Goal: Transaction & Acquisition: Obtain resource

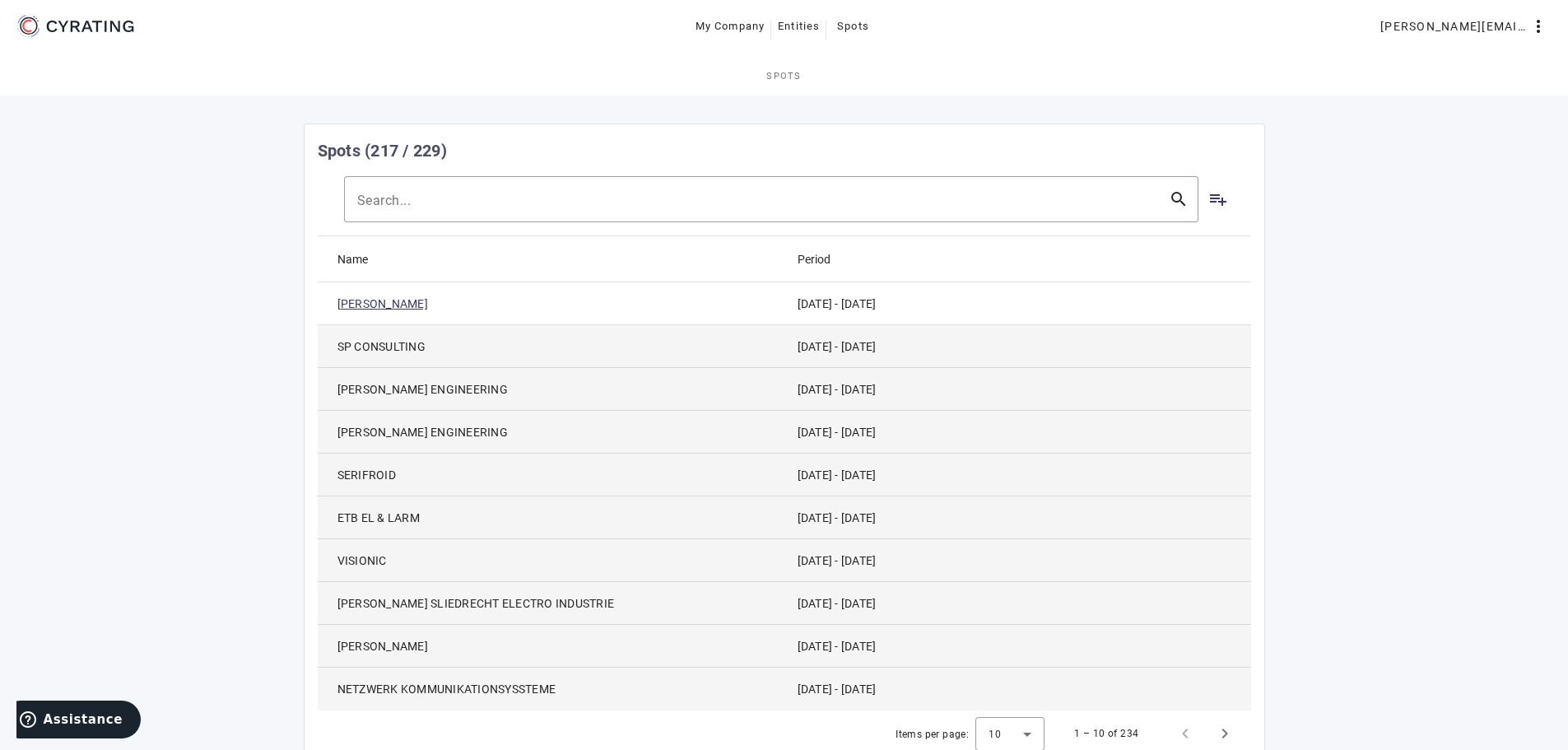
click at [379, 304] on link "[PERSON_NAME]" at bounding box center [383, 303] width 90 height 16
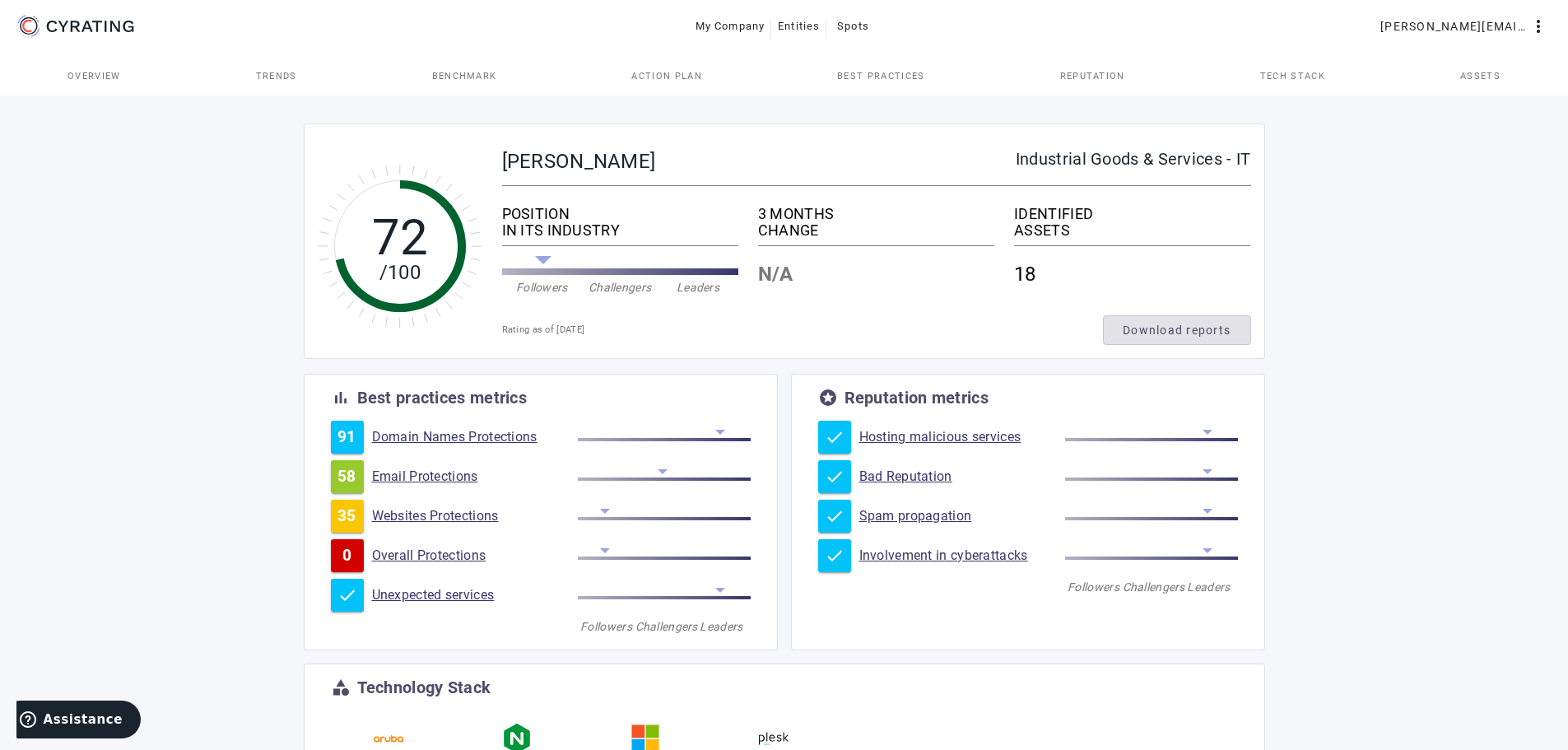
click at [1229, 329] on span "Download reports" at bounding box center [1176, 330] width 107 height 16
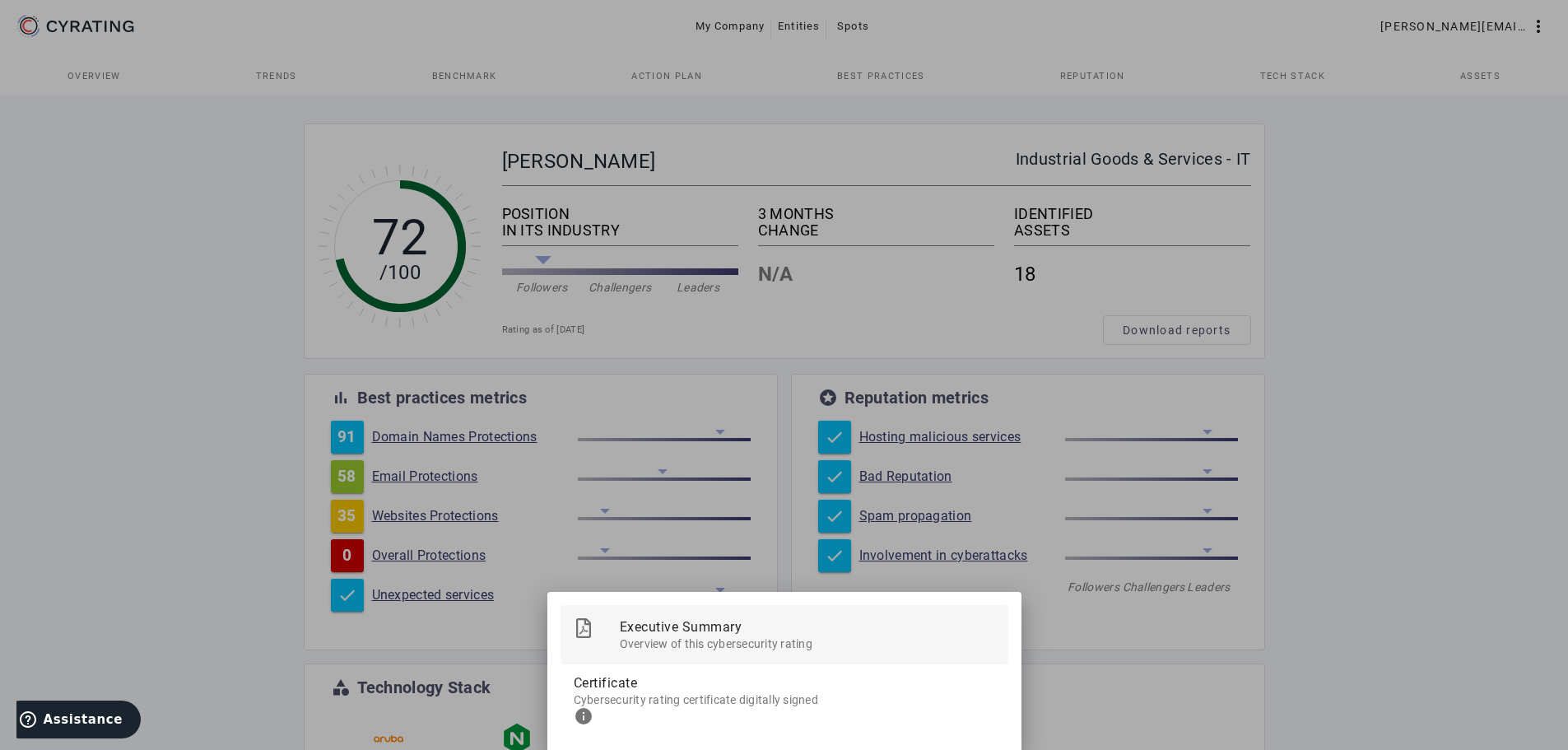
click at [830, 633] on span "Overview of this cybersecurity rating" at bounding box center [808, 641] width 376 height 21
click at [816, 655] on span "Executive Summary Overview of this cybersecurity rating" at bounding box center [808, 634] width 376 height 60
click at [1393, 385] on div at bounding box center [784, 375] width 1568 height 750
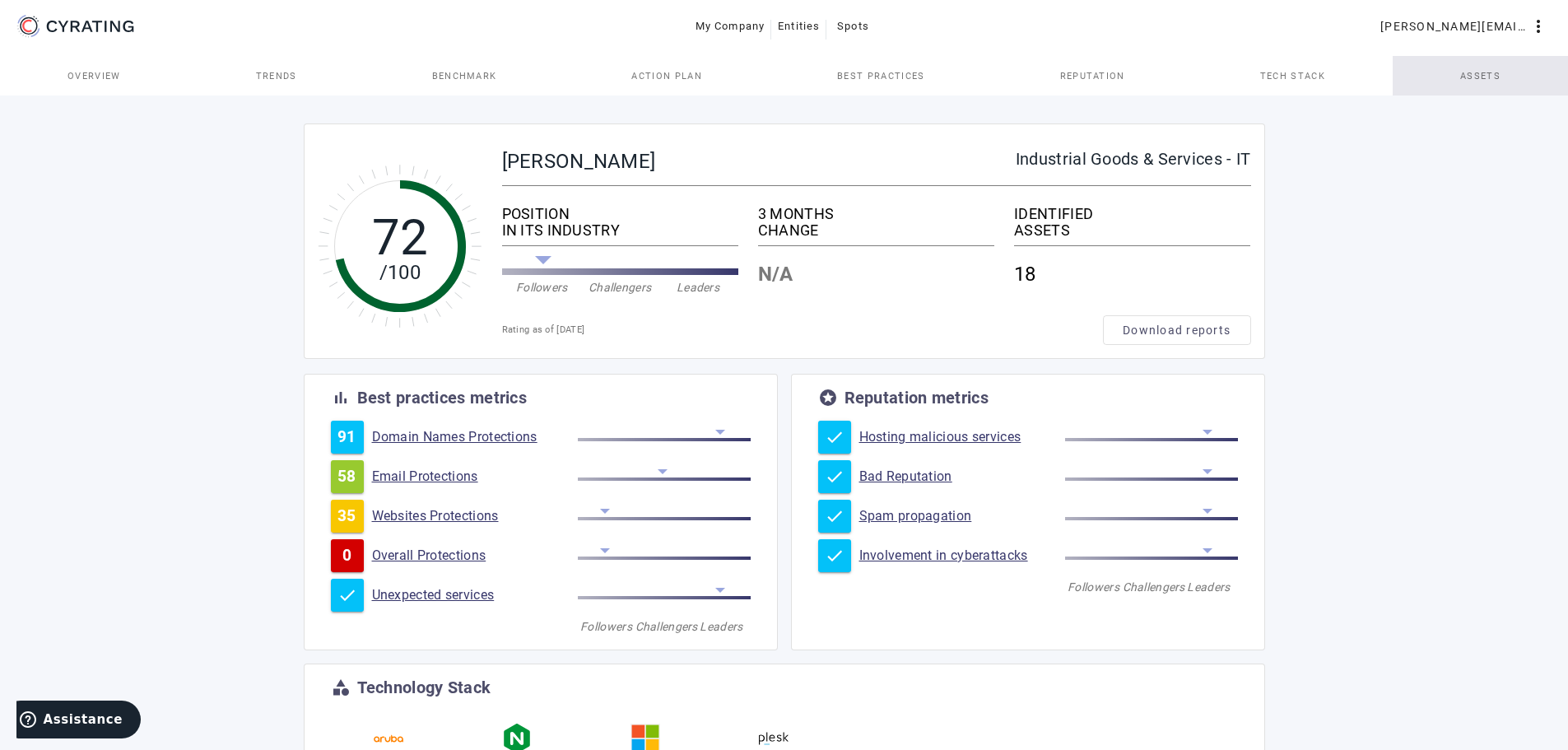
click at [1486, 71] on span "Assets" at bounding box center [1480, 76] width 41 height 9
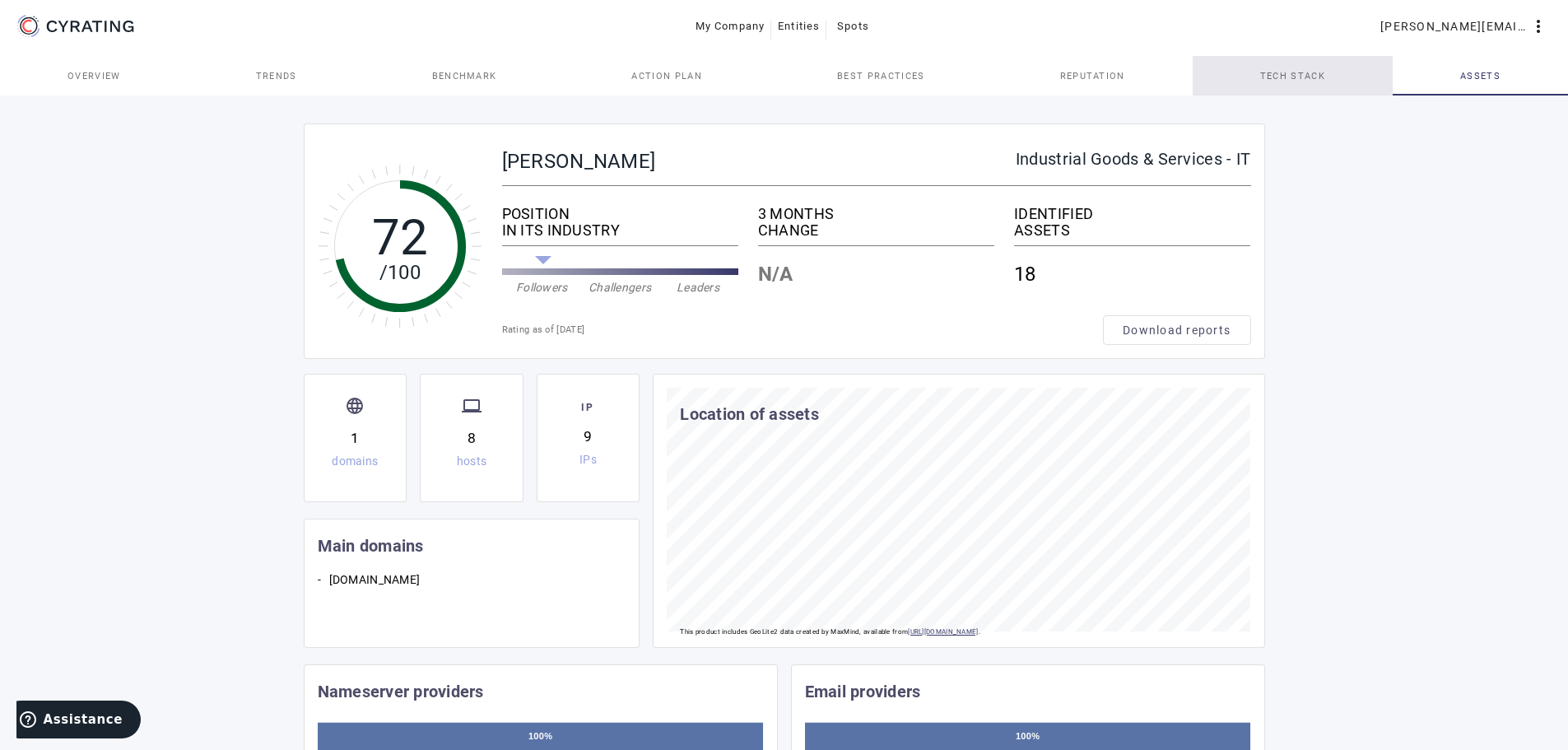
click at [1291, 69] on span "Tech Stack" at bounding box center [1293, 76] width 65 height 40
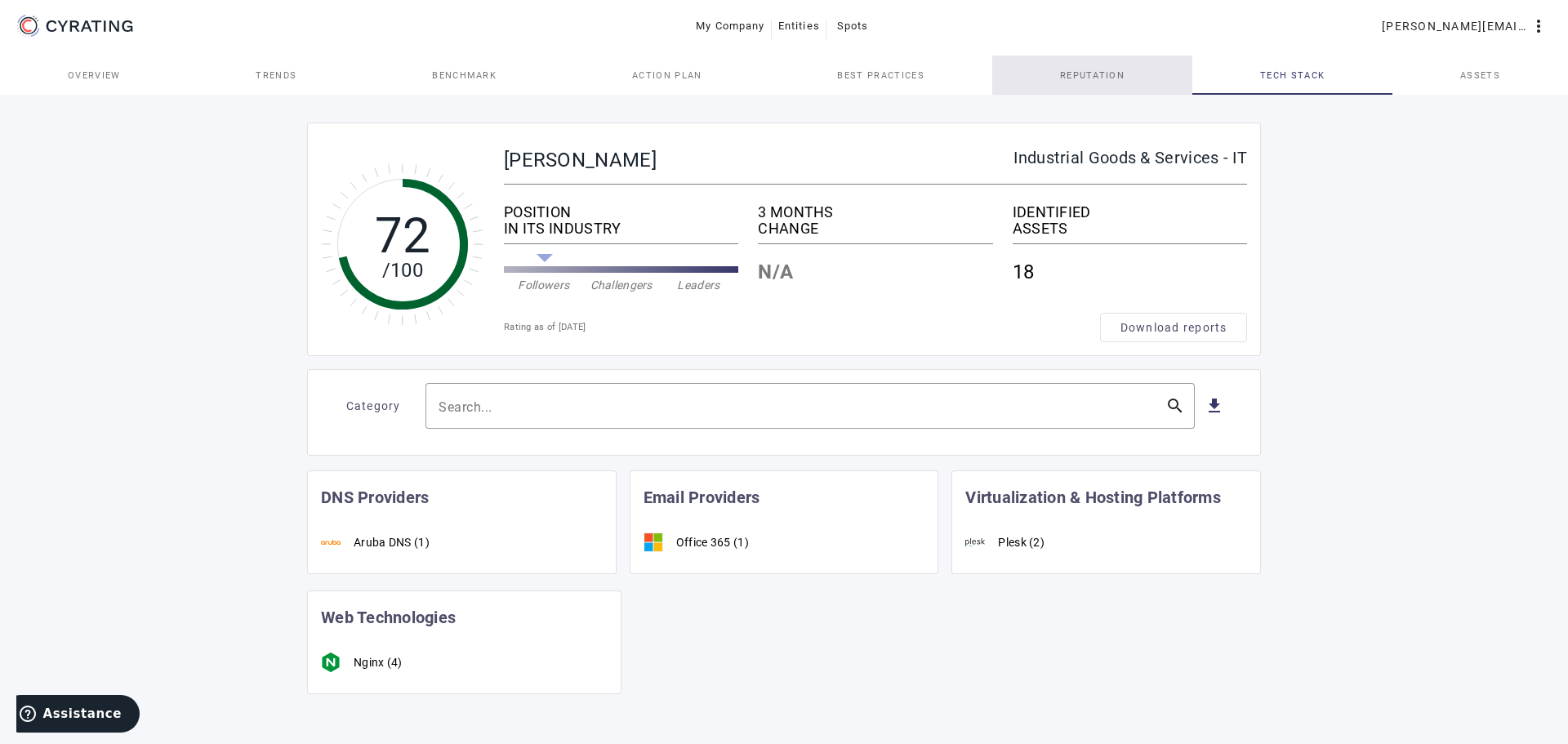
click at [1121, 74] on span "Reputation" at bounding box center [1092, 75] width 64 height 9
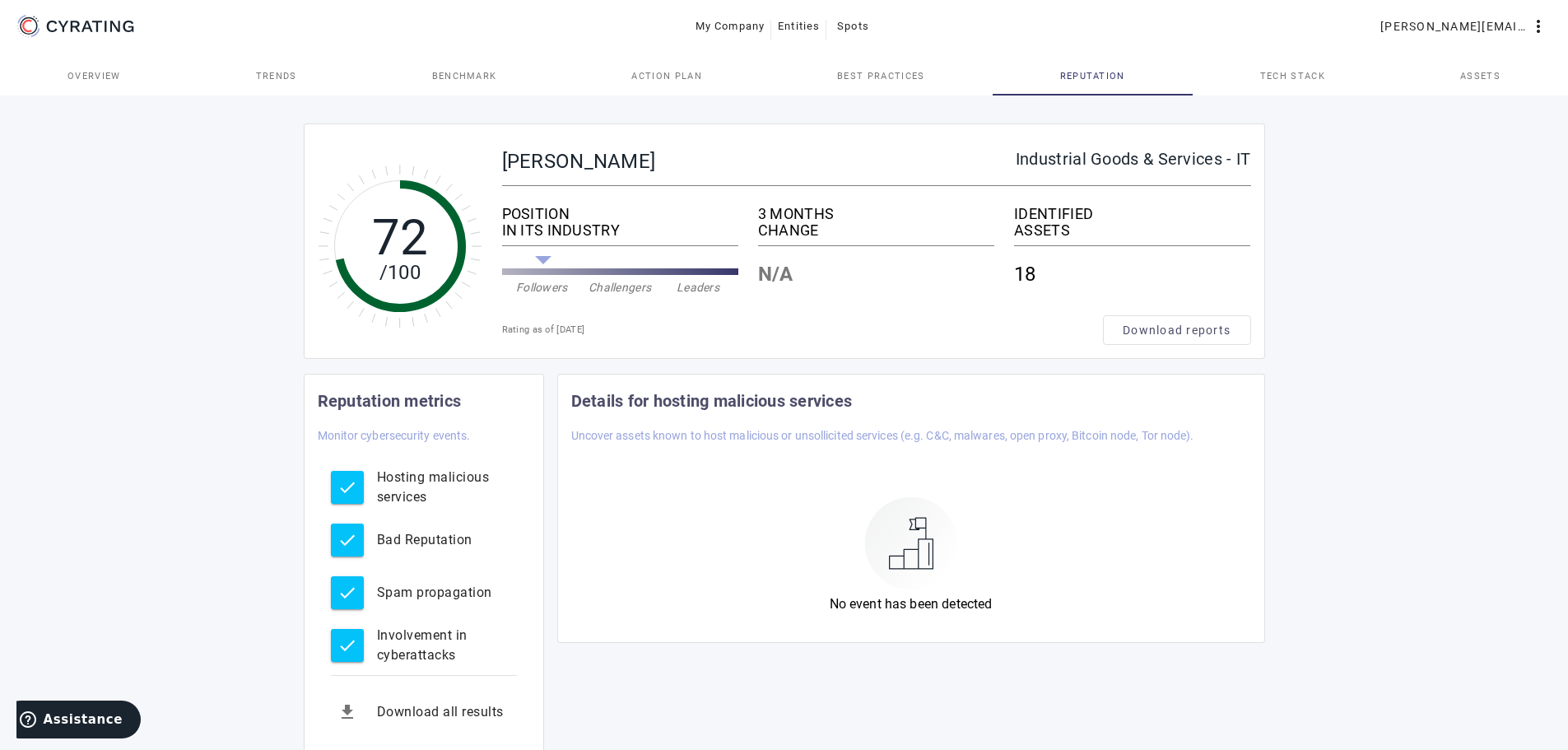
click at [901, 73] on span "Best practices" at bounding box center [880, 76] width 88 height 9
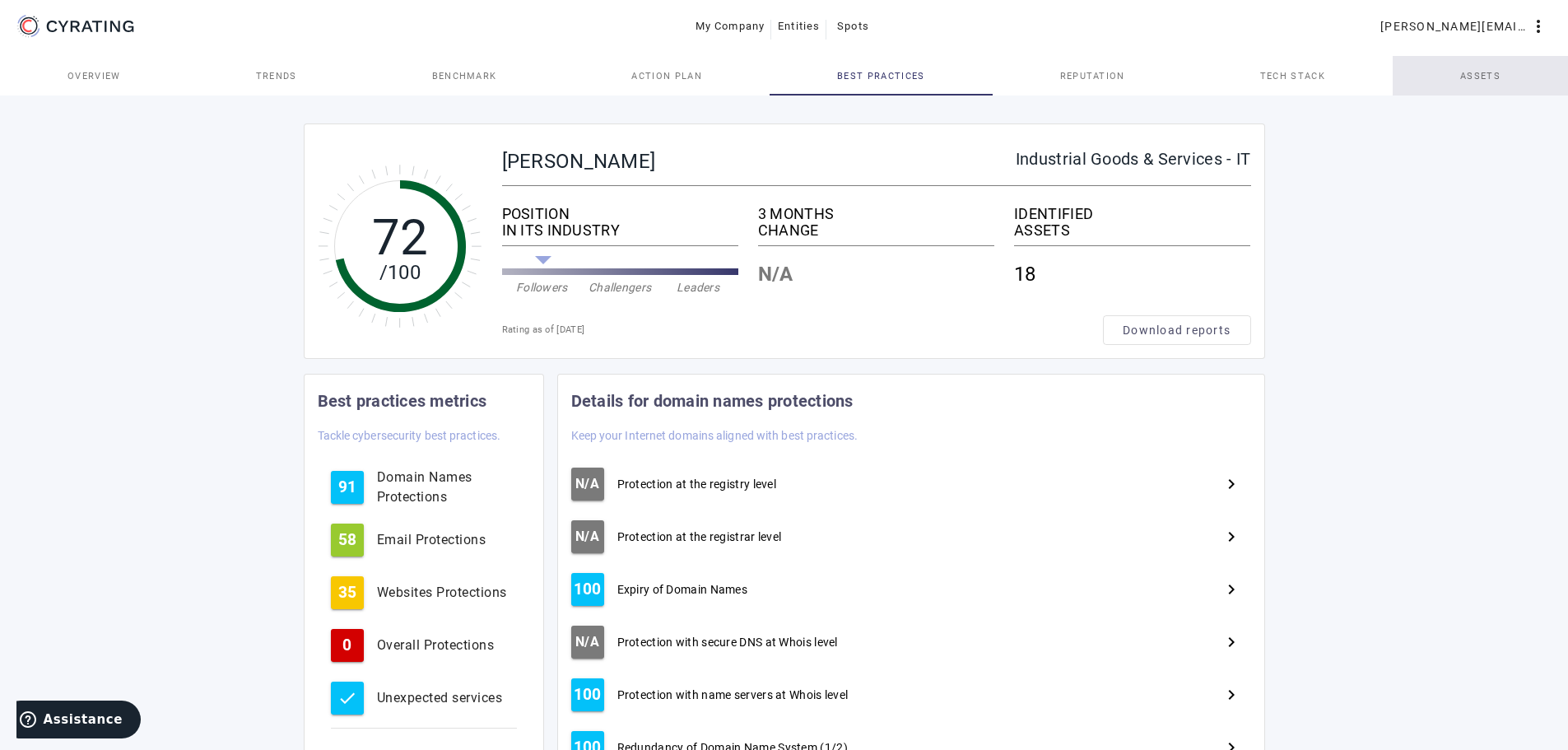
click at [1498, 79] on span "Assets" at bounding box center [1480, 76] width 41 height 9
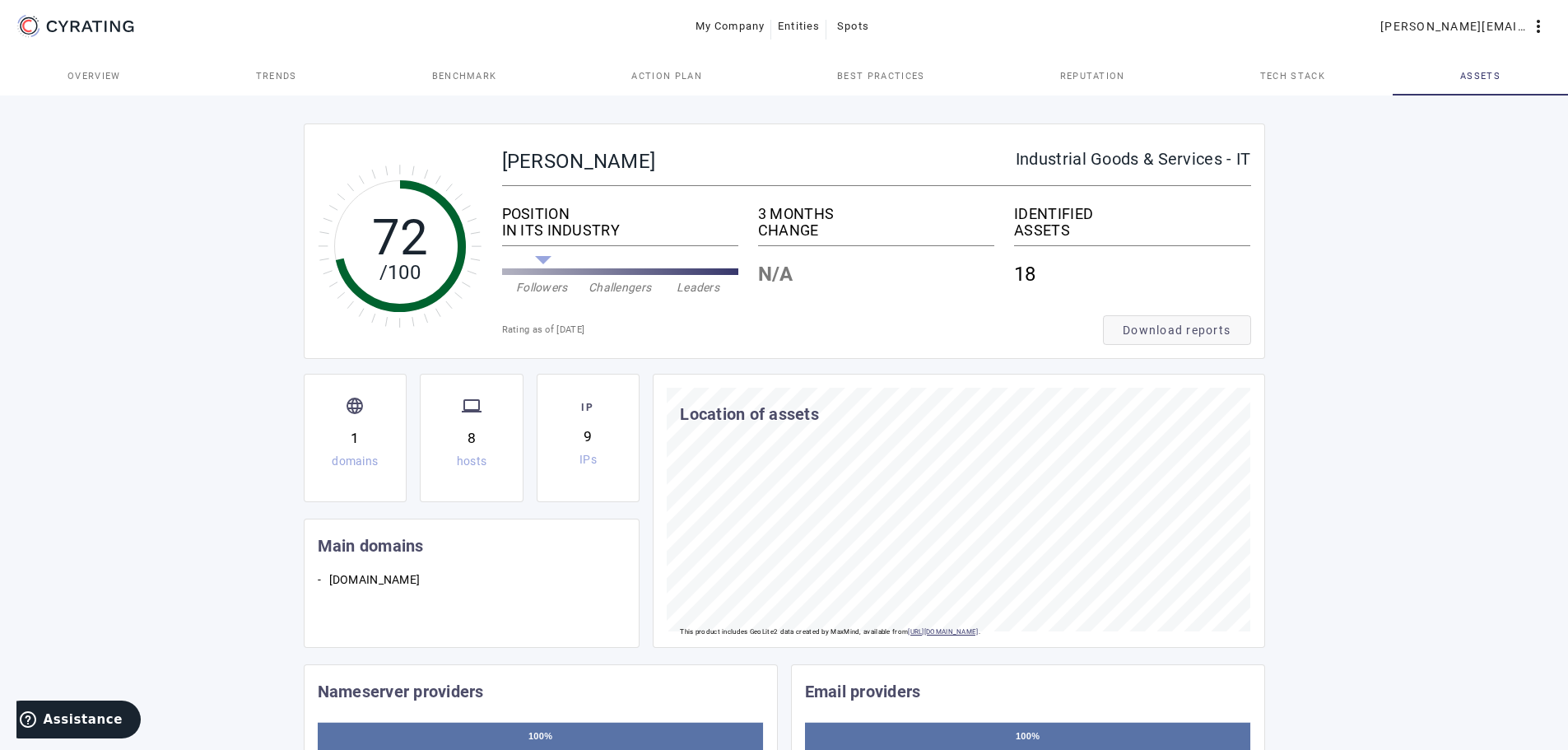
click at [1220, 330] on span "Download reports" at bounding box center [1176, 330] width 107 height 16
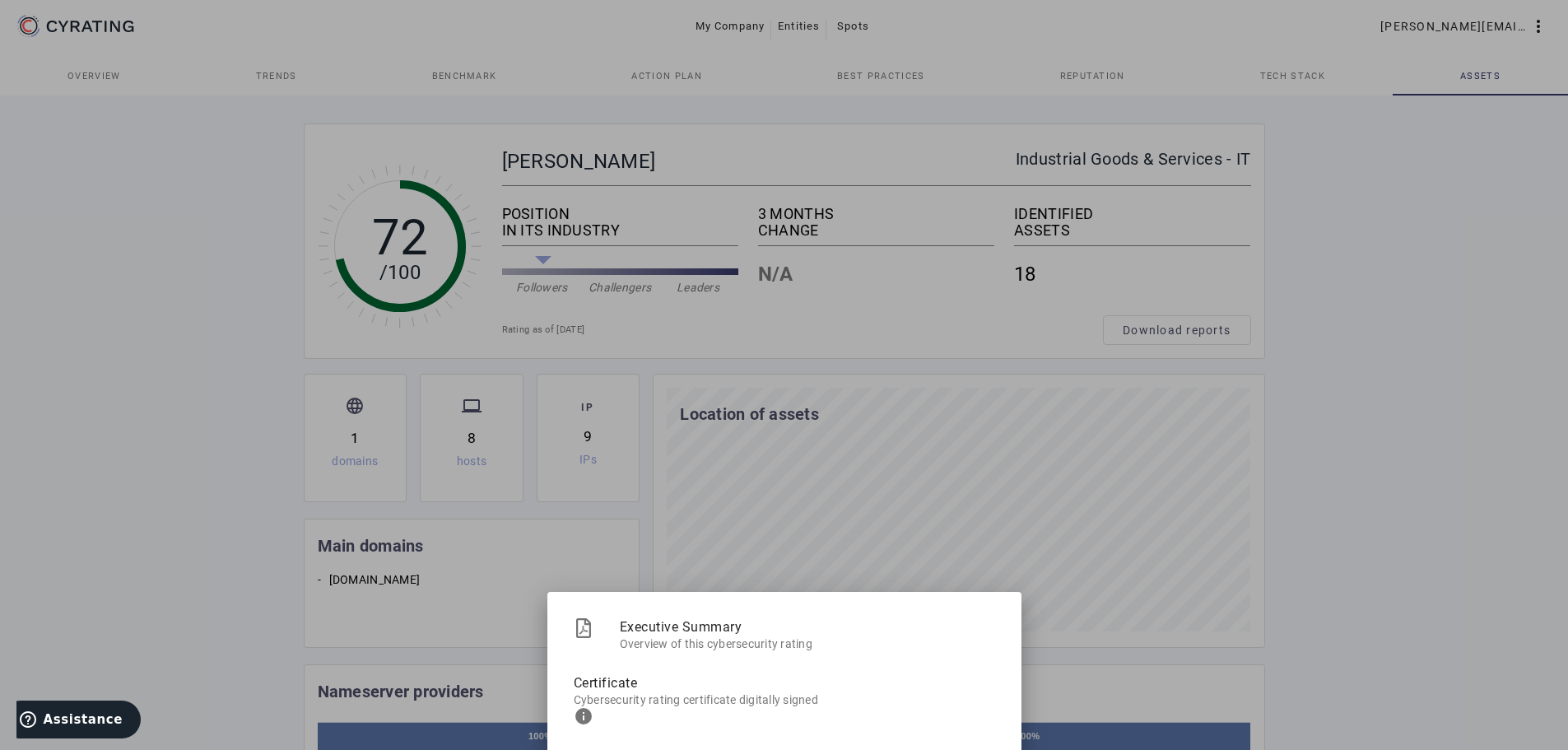
click at [1407, 478] on div at bounding box center [784, 375] width 1568 height 750
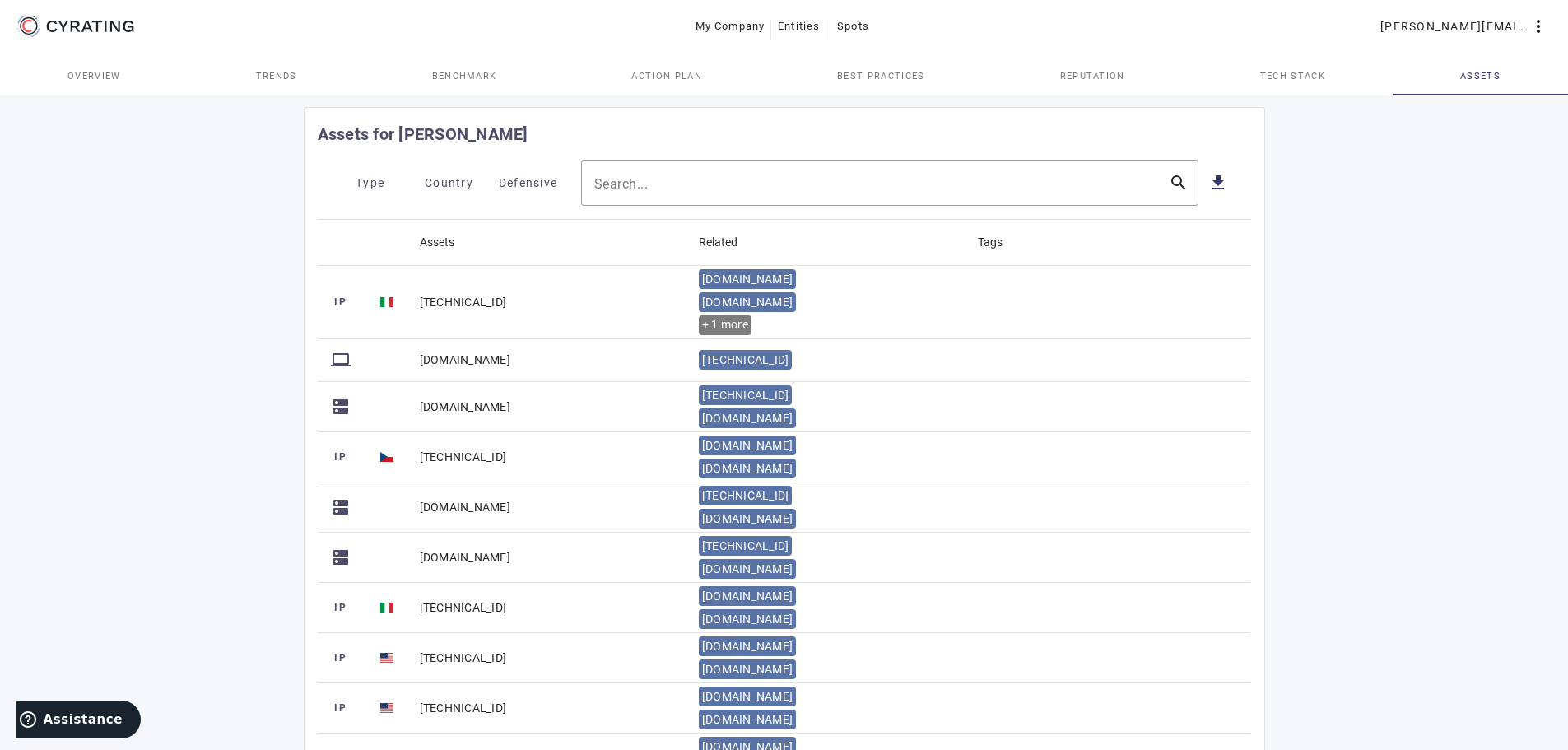
scroll to position [725, 0]
click at [1215, 183] on mat-icon "get_app" at bounding box center [1219, 182] width 20 height 20
click at [1218, 191] on mat-icon "get_app" at bounding box center [1219, 182] width 20 height 20
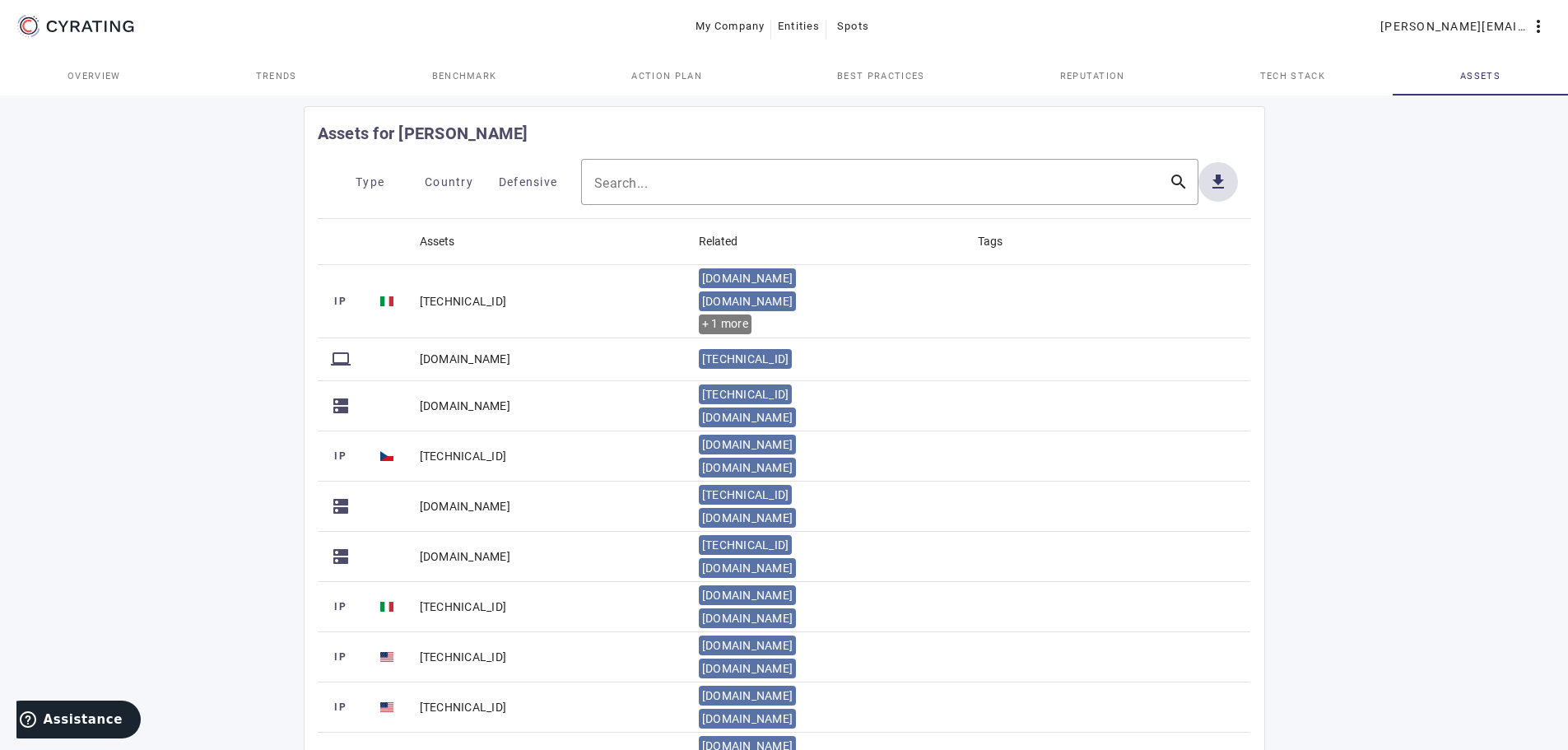
click at [1218, 191] on mat-icon "get_app" at bounding box center [1219, 182] width 20 height 20
click at [1216, 179] on mat-icon "get_app" at bounding box center [1219, 182] width 20 height 20
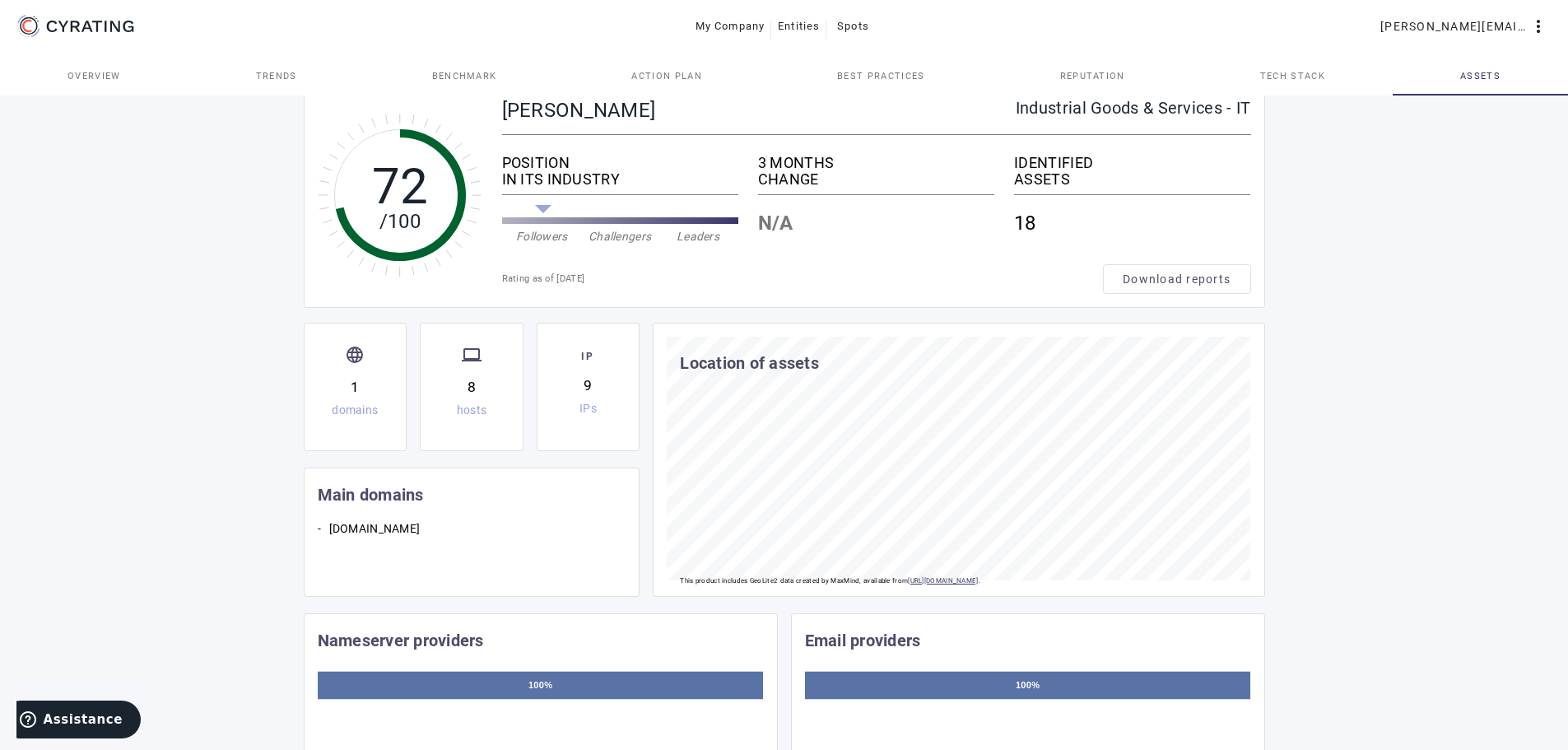
scroll to position [0, 0]
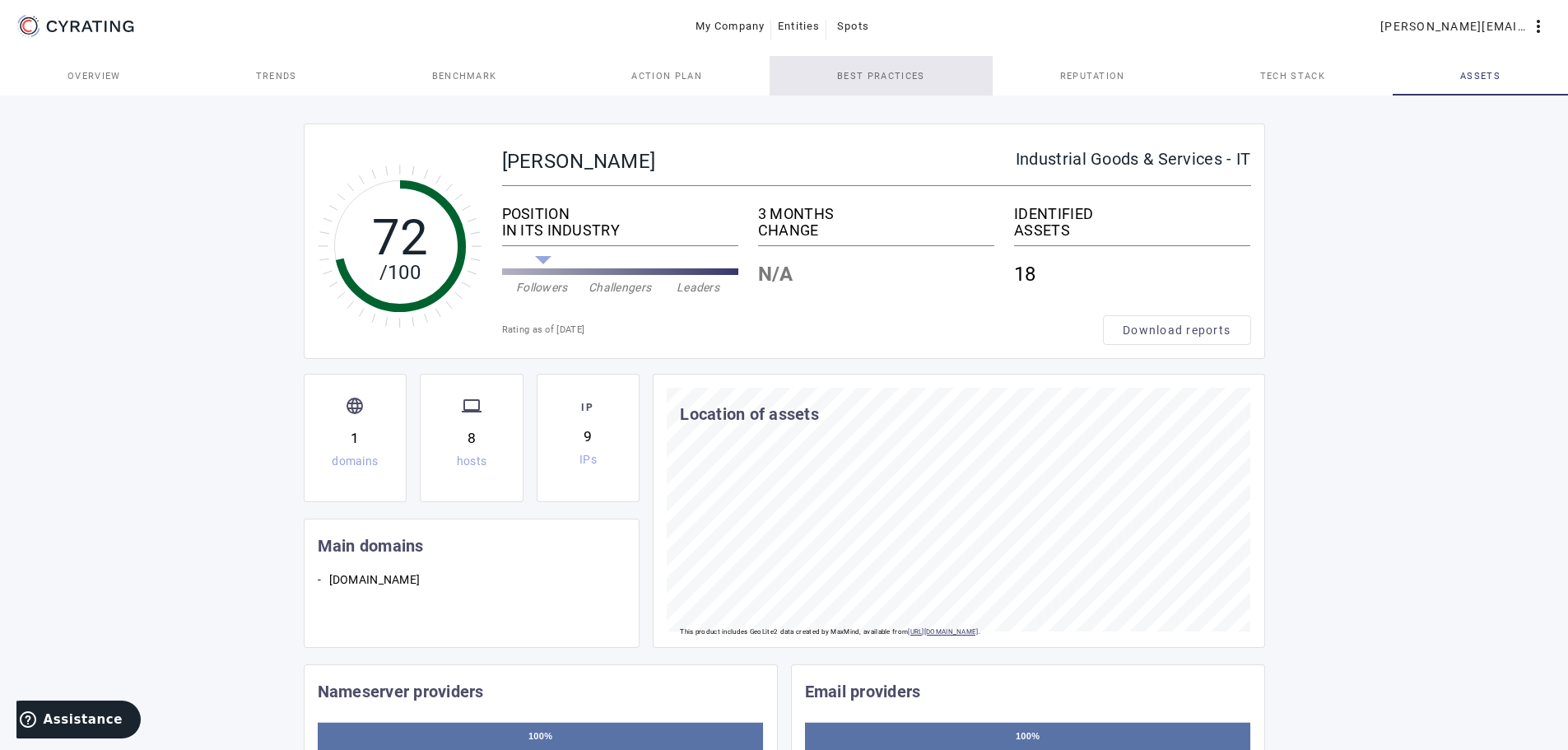
click at [883, 85] on span "Best practices" at bounding box center [880, 76] width 88 height 40
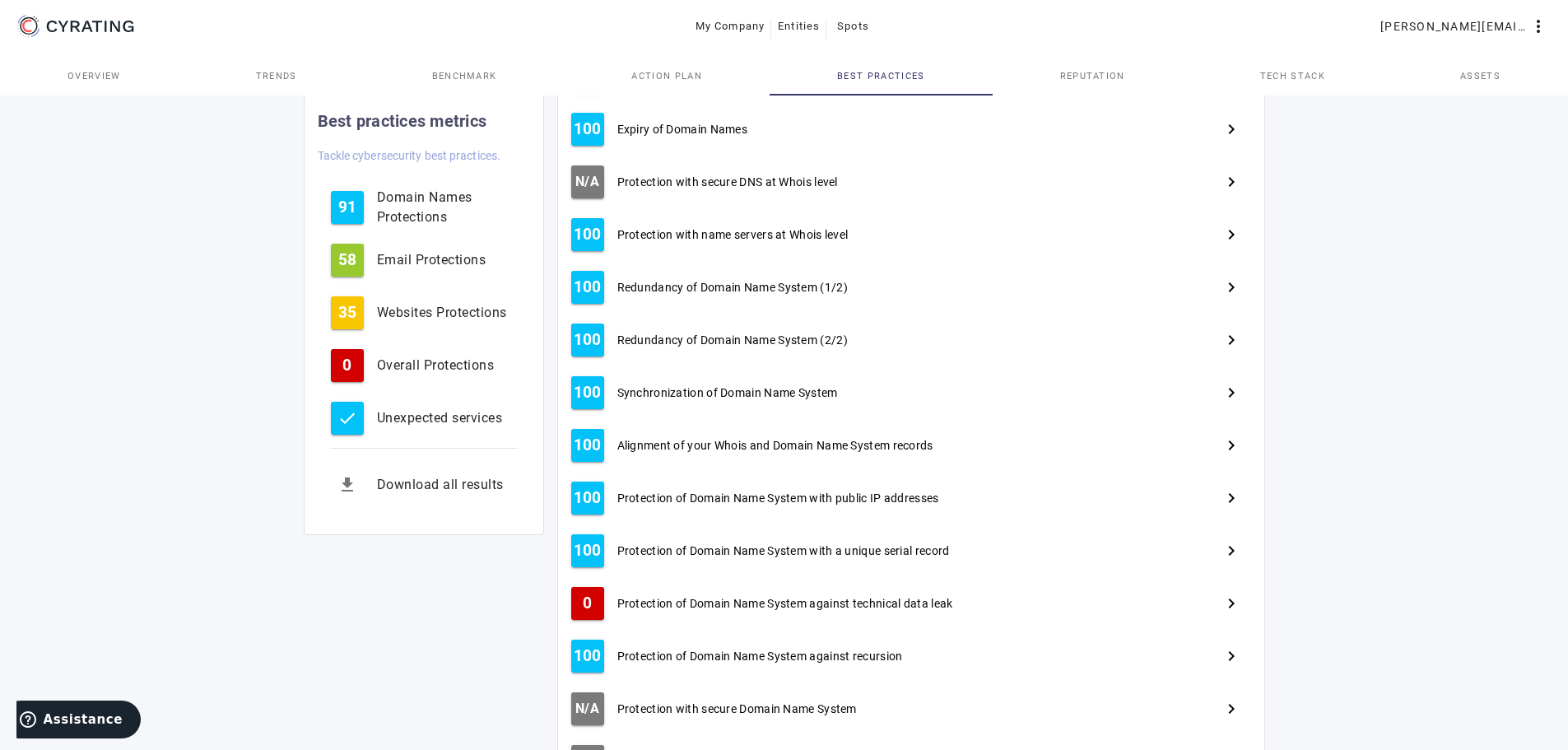
scroll to position [607, 0]
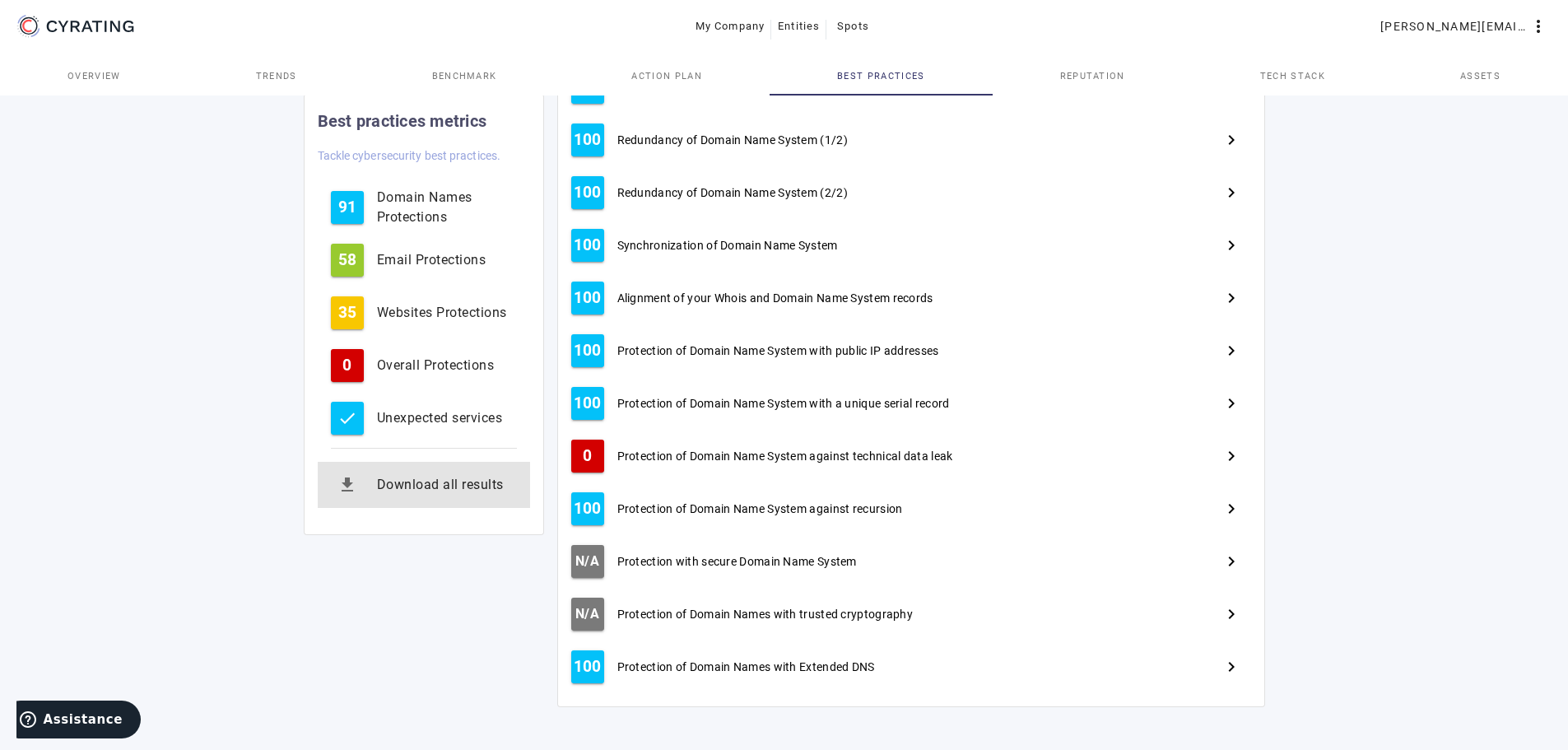
click at [369, 491] on button "get_app Download all results" at bounding box center [423, 485] width 212 height 46
